Goal: Task Accomplishment & Management: Manage account settings

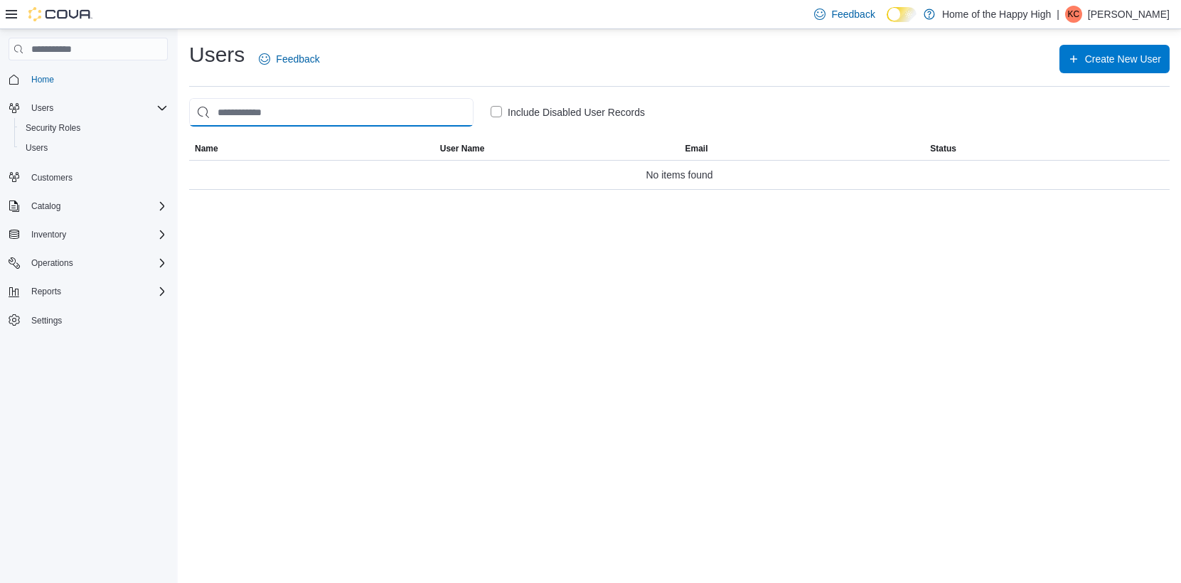
click at [240, 115] on input "search" at bounding box center [331, 112] width 284 height 28
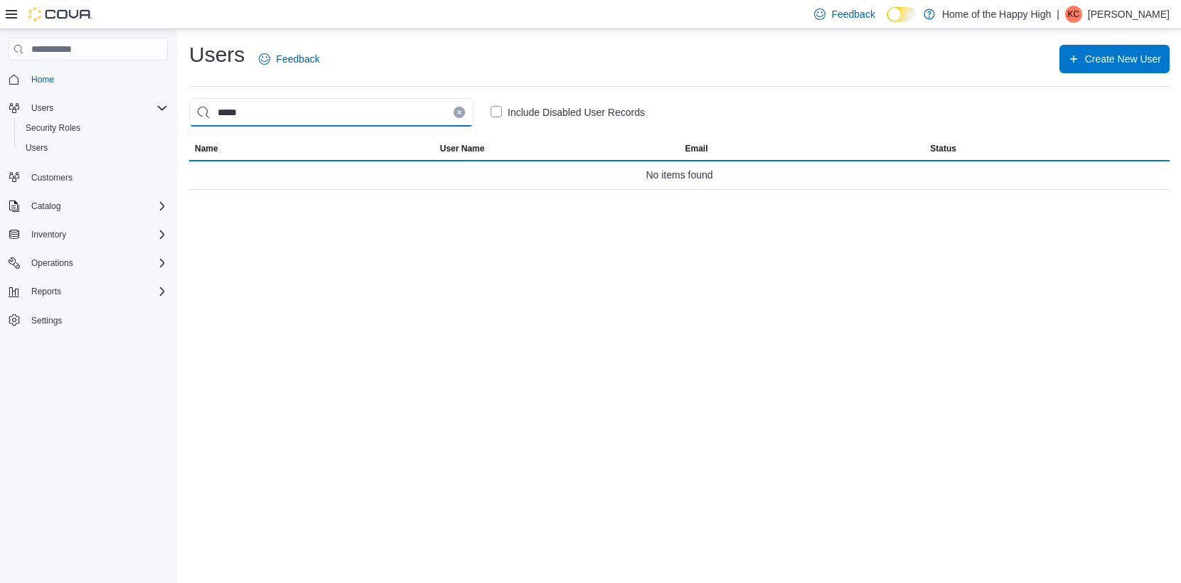
type input "*****"
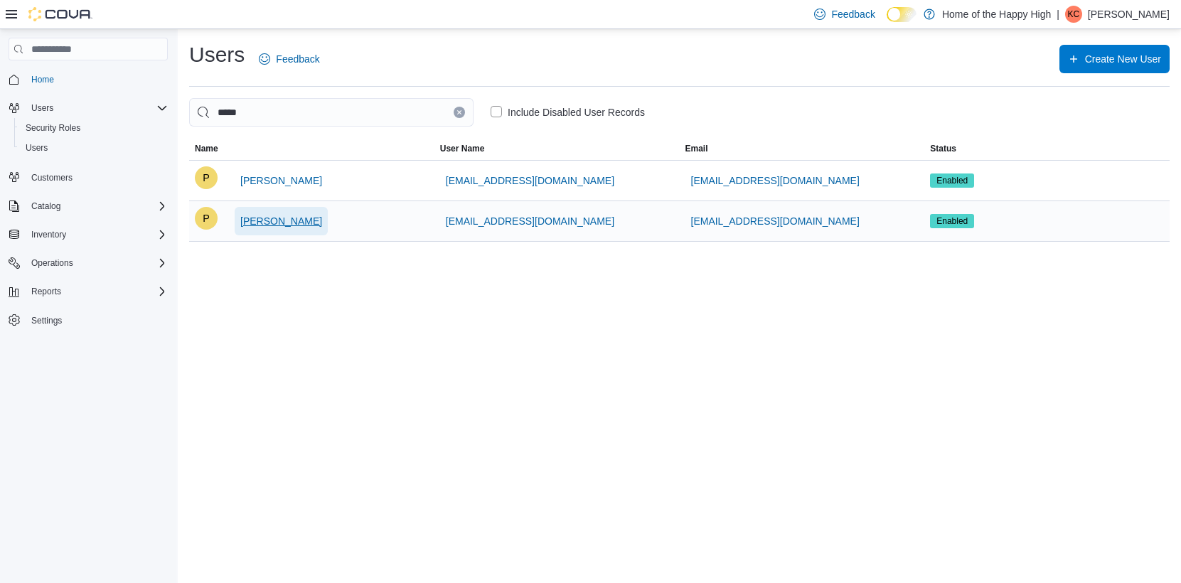
click at [275, 218] on span "[PERSON_NAME]" at bounding box center [281, 221] width 82 height 14
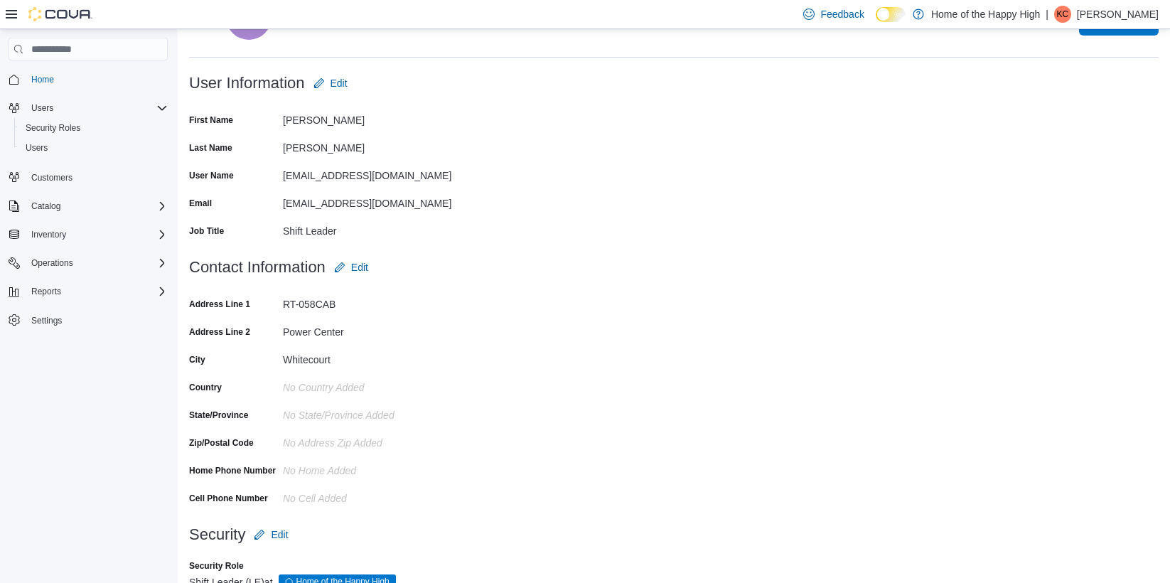
scroll to position [106, 0]
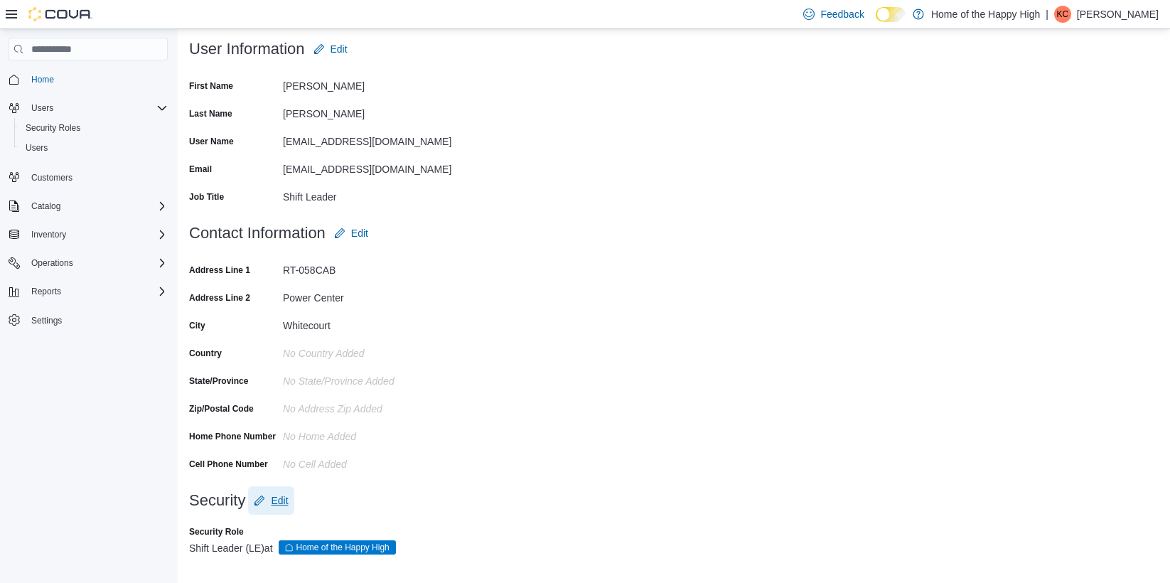
click at [281, 503] on span "Edit" at bounding box center [279, 500] width 17 height 14
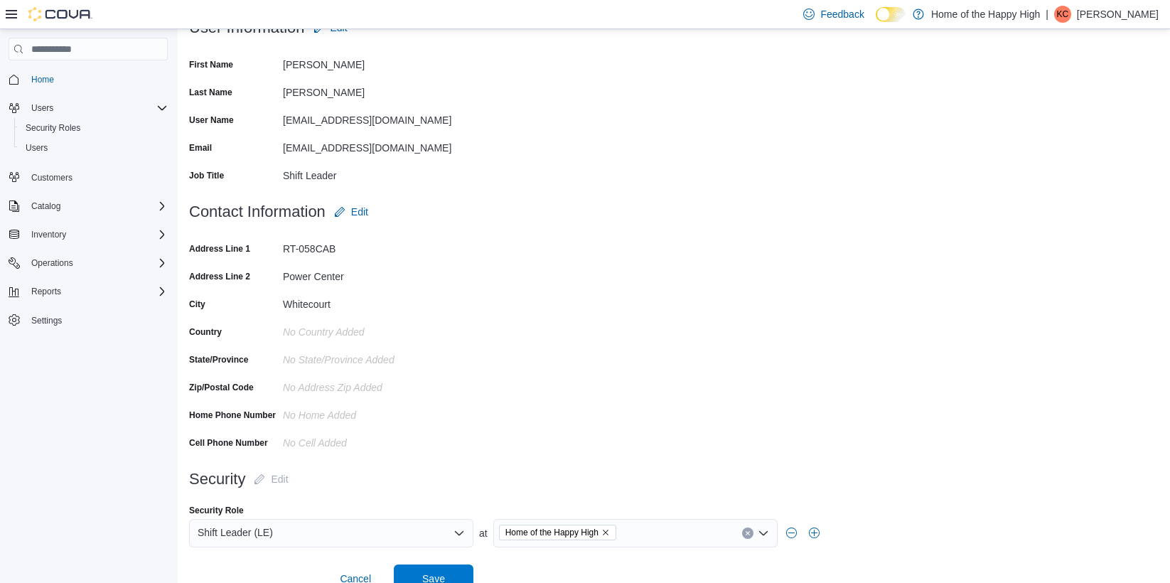
scroll to position [149, 0]
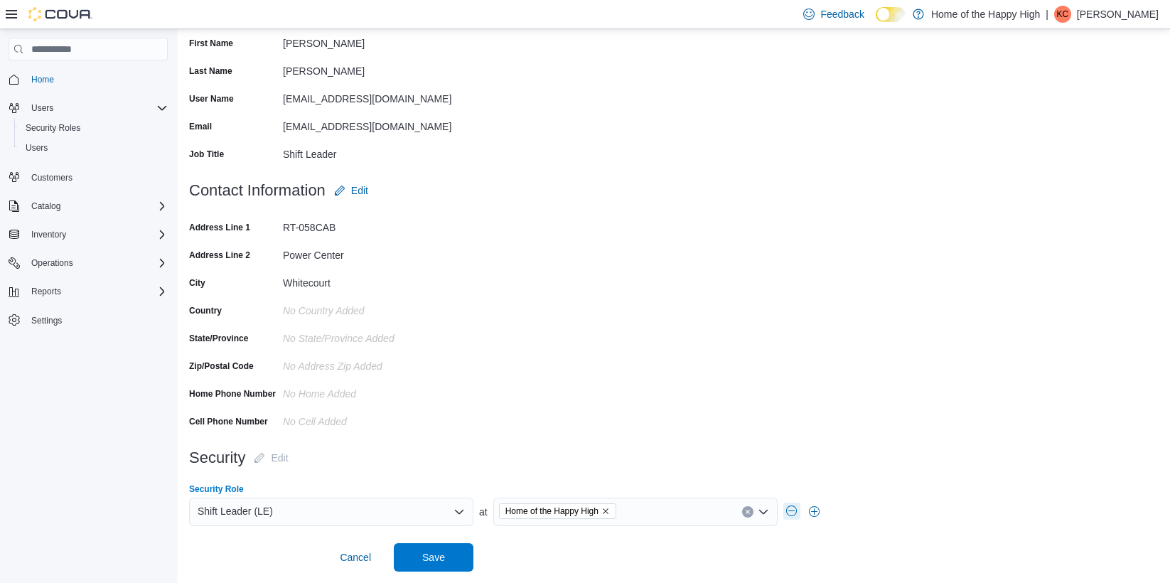
click at [791, 515] on button "button" at bounding box center [792, 511] width 17 height 17
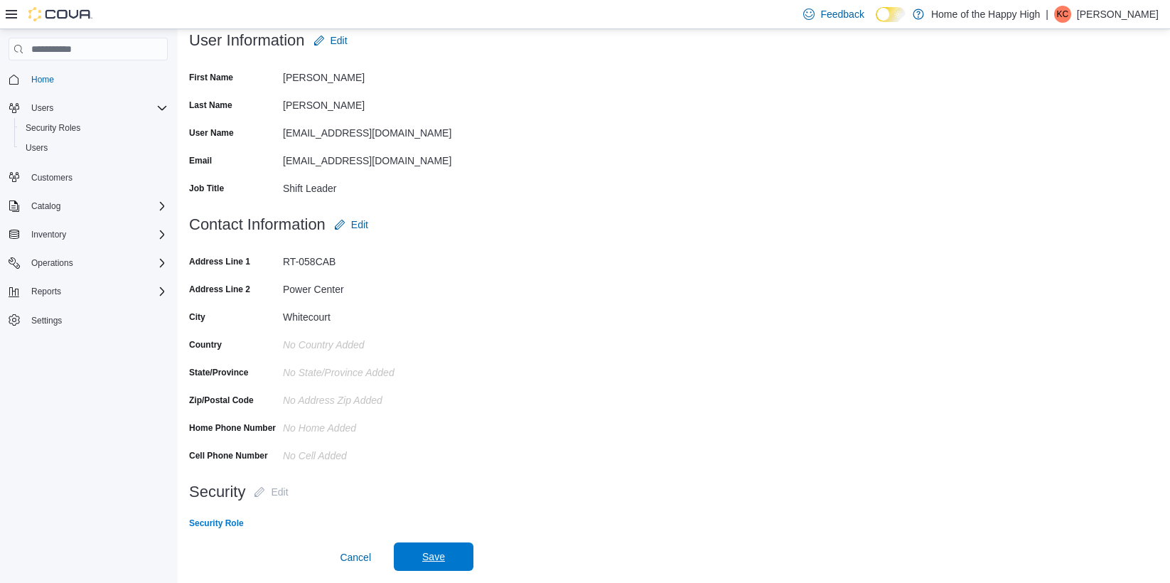
click at [424, 557] on span "Save" at bounding box center [433, 557] width 23 height 14
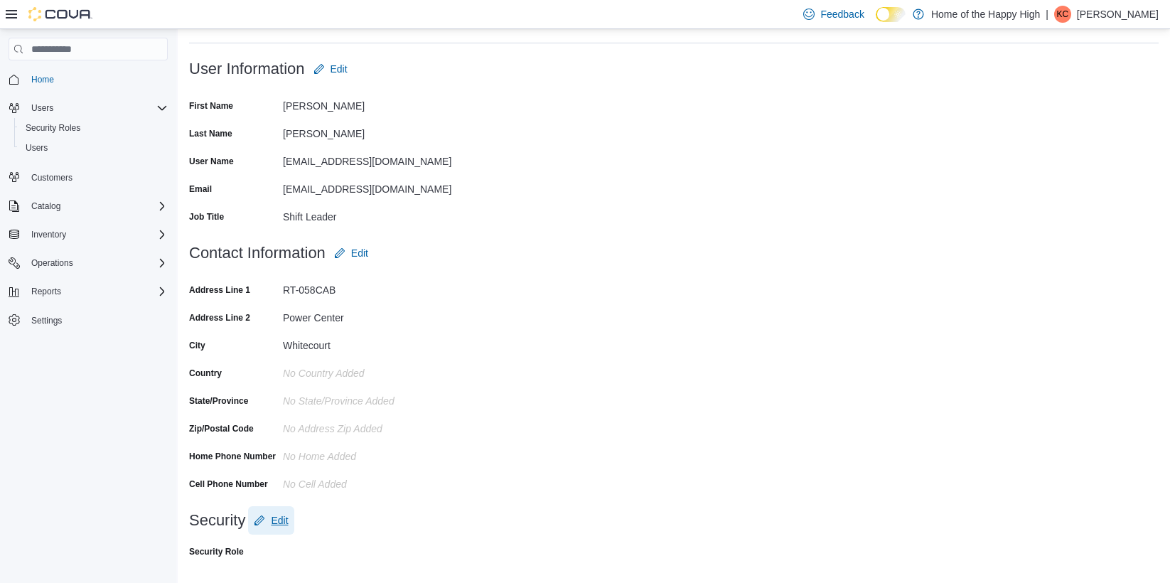
click at [282, 521] on span "Edit" at bounding box center [279, 520] width 17 height 14
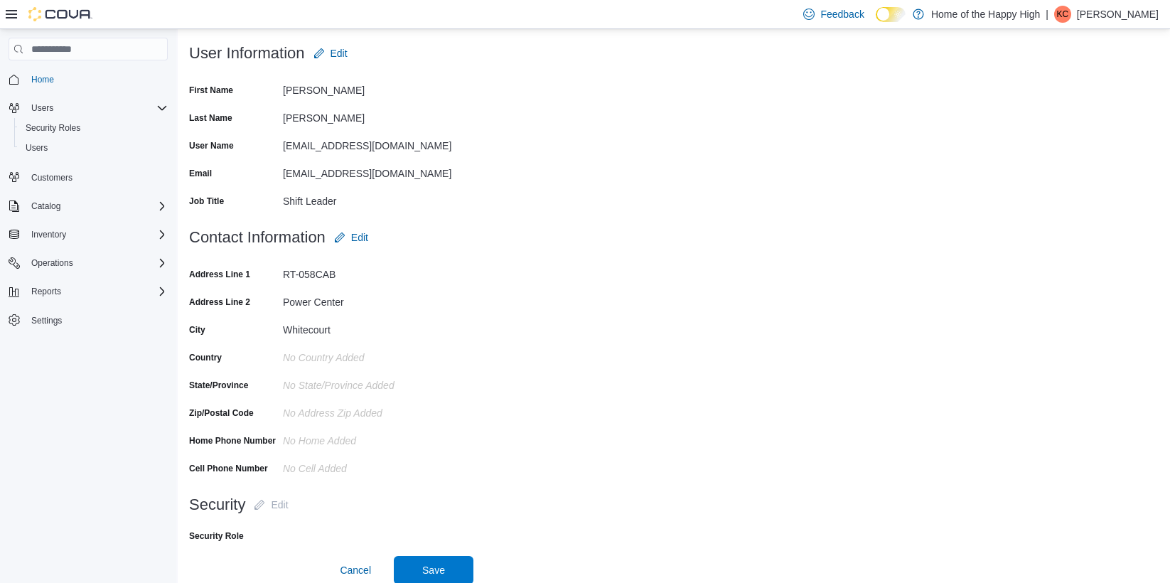
scroll to position [114, 0]
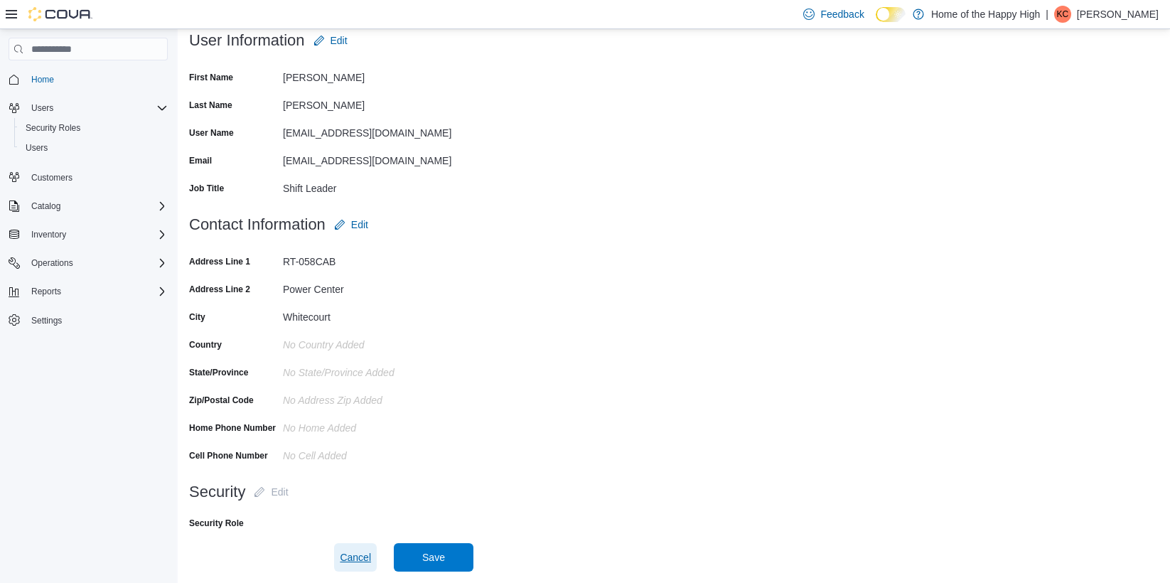
click at [352, 561] on span "Cancel" at bounding box center [355, 557] width 31 height 14
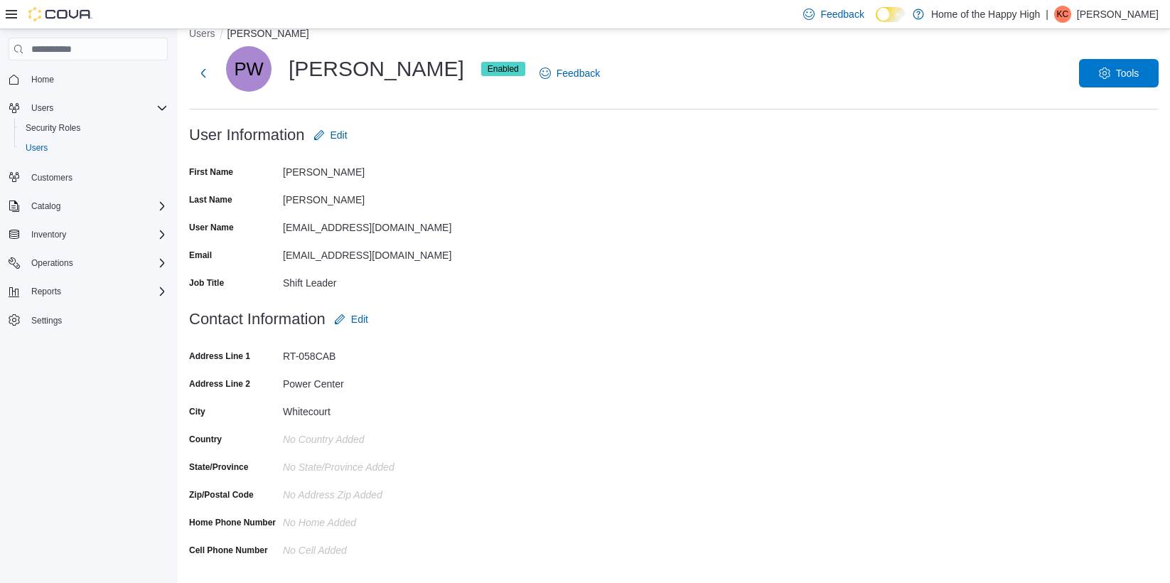
scroll to position [21, 0]
click at [210, 33] on button "Users" at bounding box center [202, 32] width 26 height 11
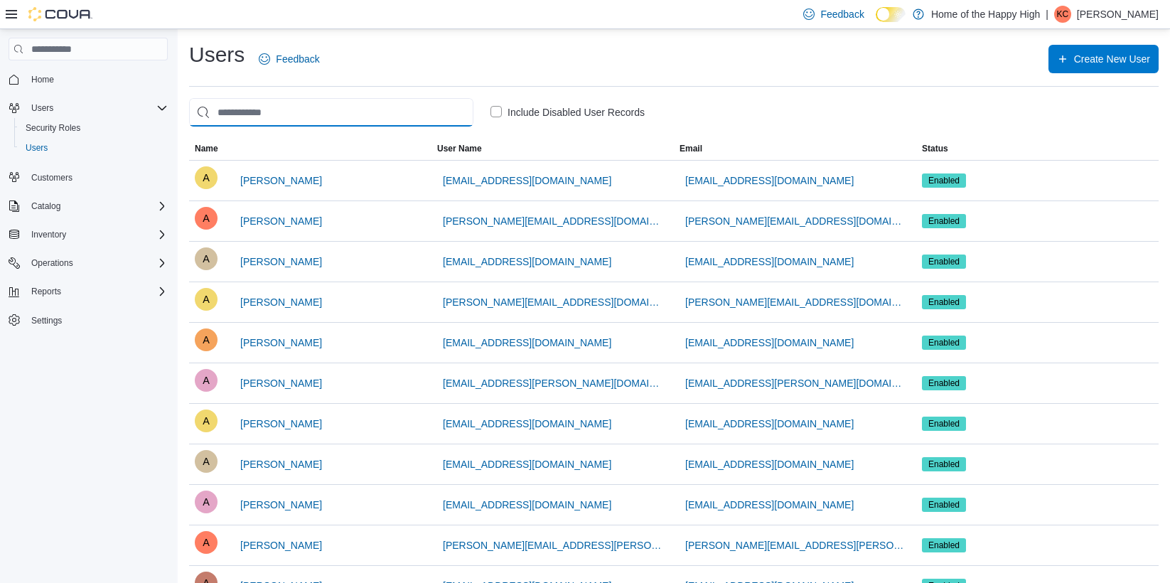
click at [242, 117] on input "search" at bounding box center [331, 112] width 284 height 28
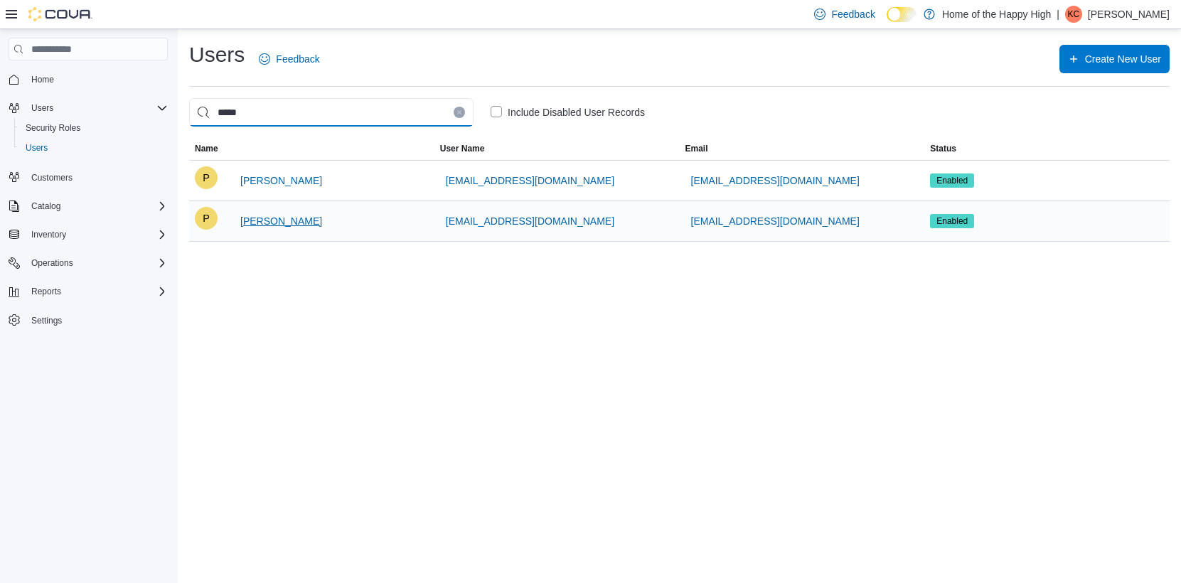
type input "*****"
click at [272, 223] on span "[PERSON_NAME]" at bounding box center [281, 221] width 82 height 14
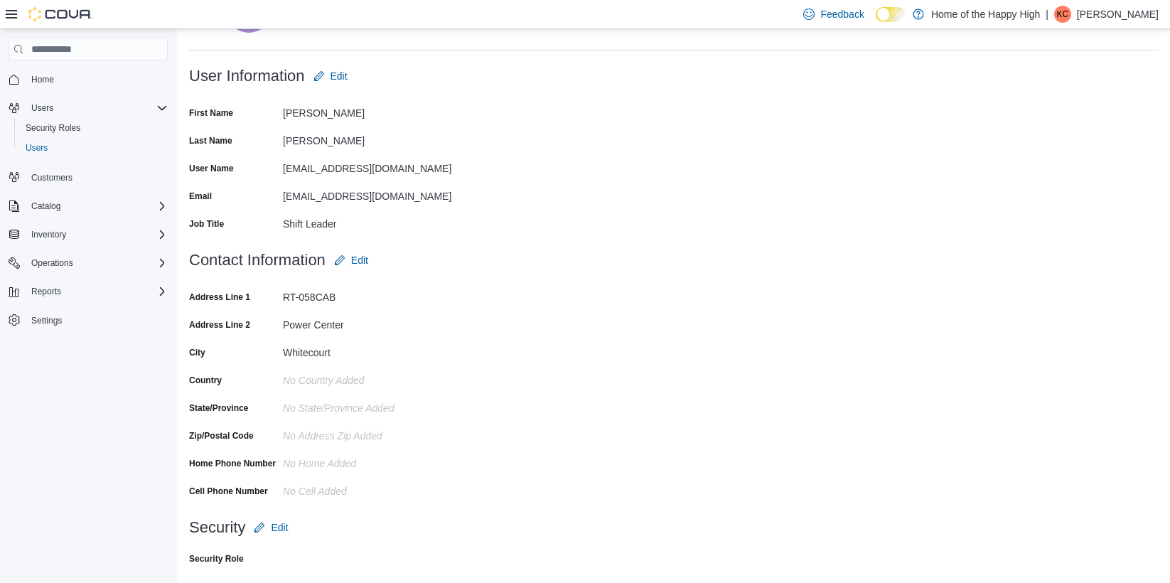
scroll to position [86, 0]
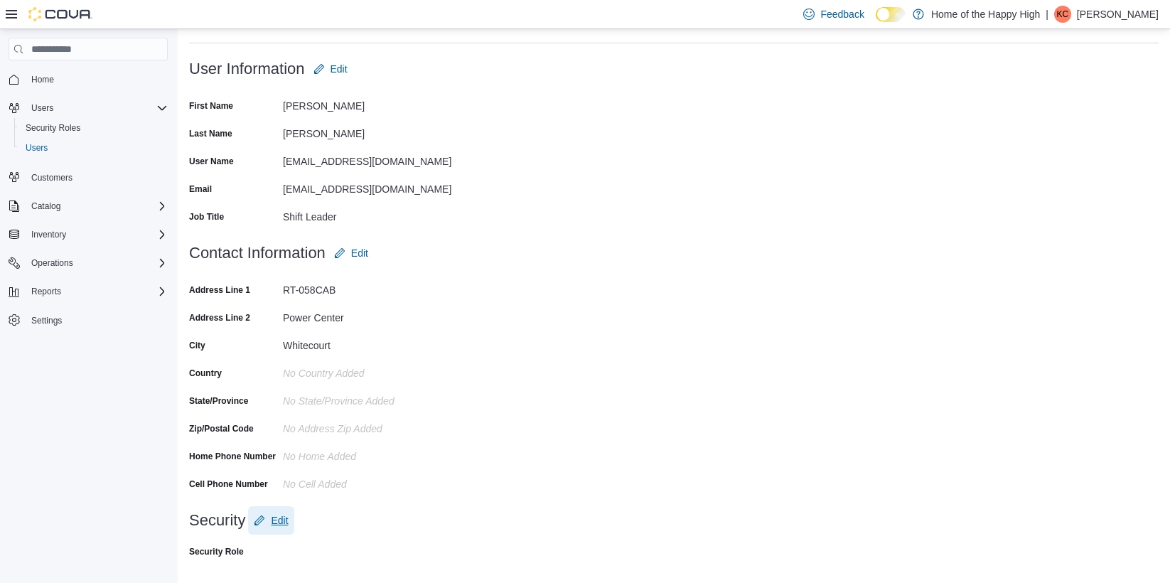
click at [282, 521] on span "Edit" at bounding box center [279, 520] width 17 height 14
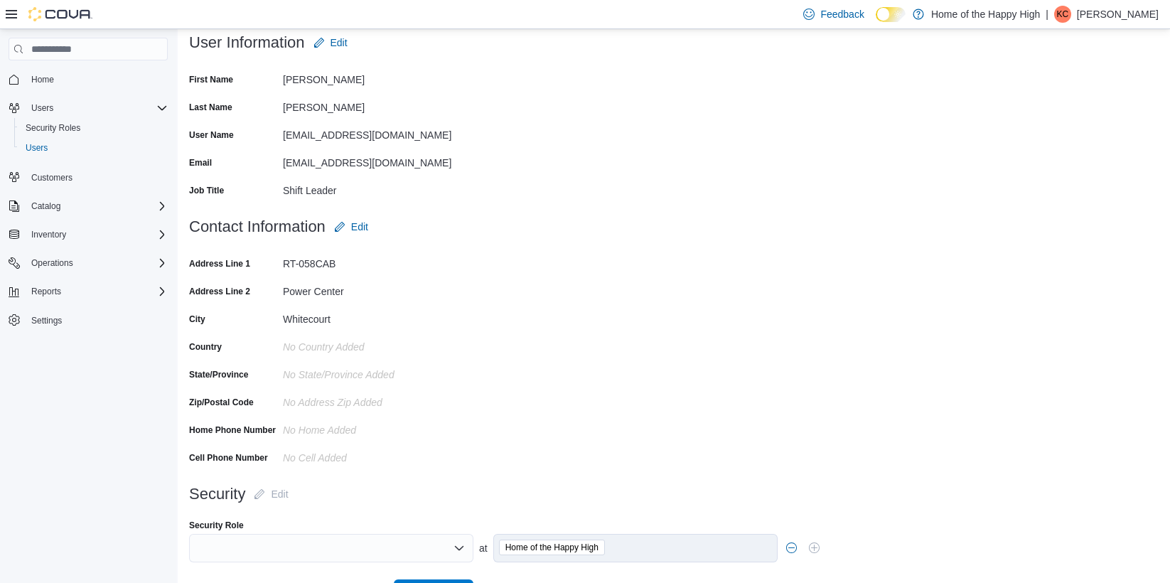
scroll to position [149, 0]
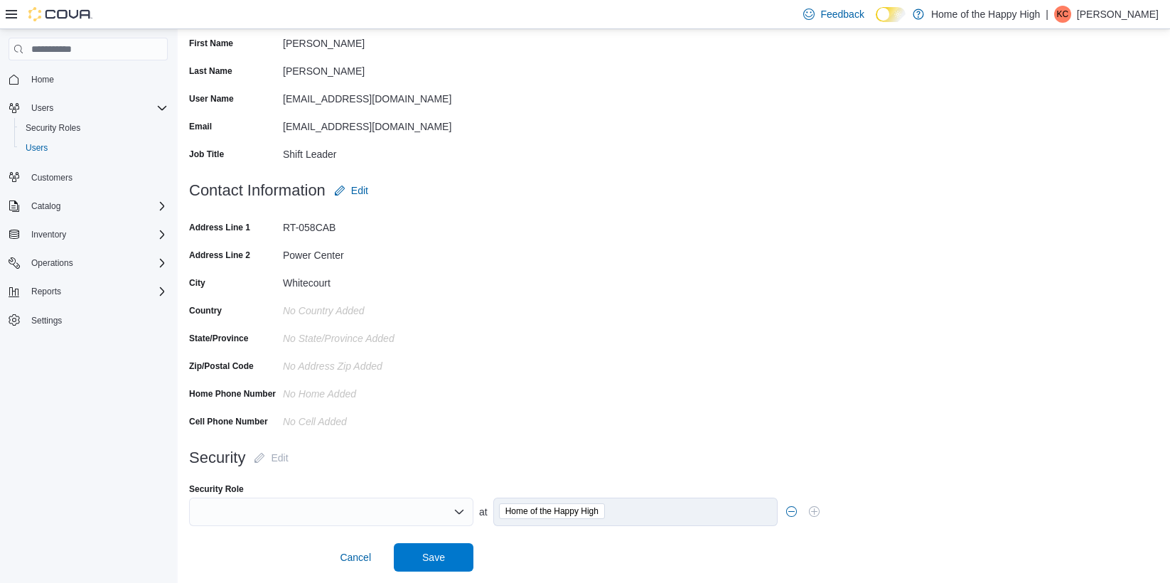
click at [457, 510] on icon "Open list of options" at bounding box center [459, 511] width 11 height 11
type input "****"
click at [464, 510] on icon "Close list of options" at bounding box center [459, 511] width 11 height 11
click at [464, 510] on icon "Open list of options" at bounding box center [459, 511] width 11 height 11
click at [278, 535] on span "Shif t Leader (LE)" at bounding box center [340, 536] width 250 height 14
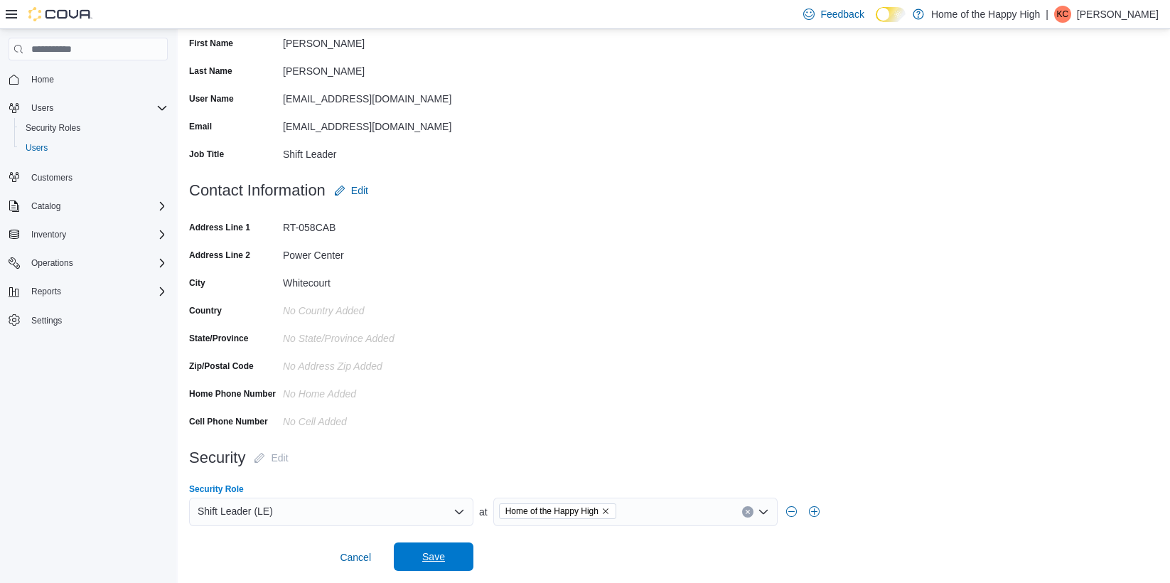
click at [427, 557] on span "Save" at bounding box center [433, 557] width 23 height 14
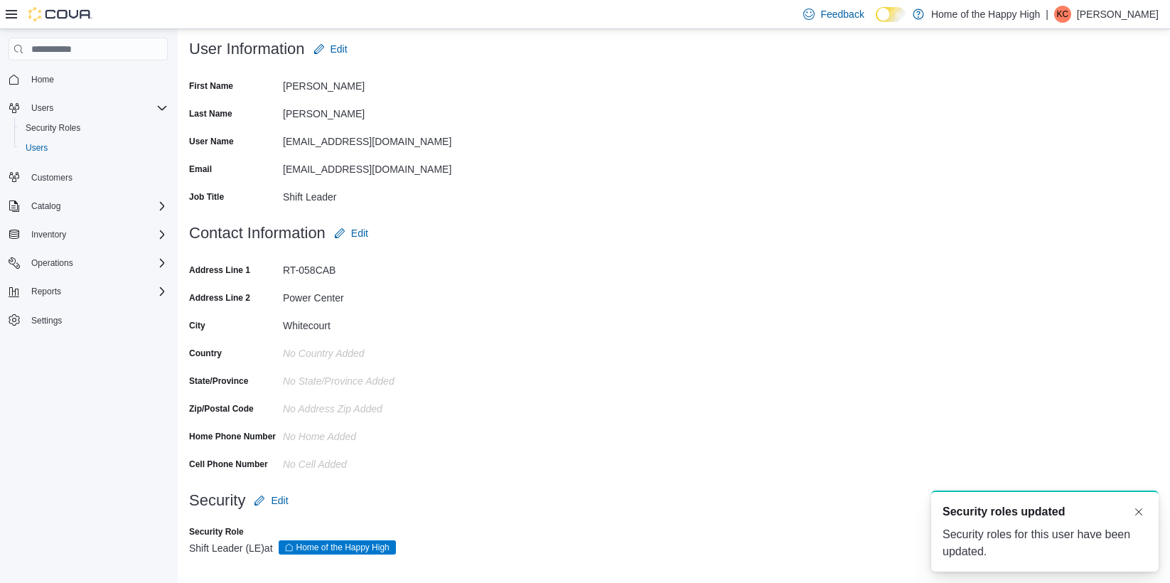
scroll to position [0, 0]
